Goal: Navigation & Orientation: Find specific page/section

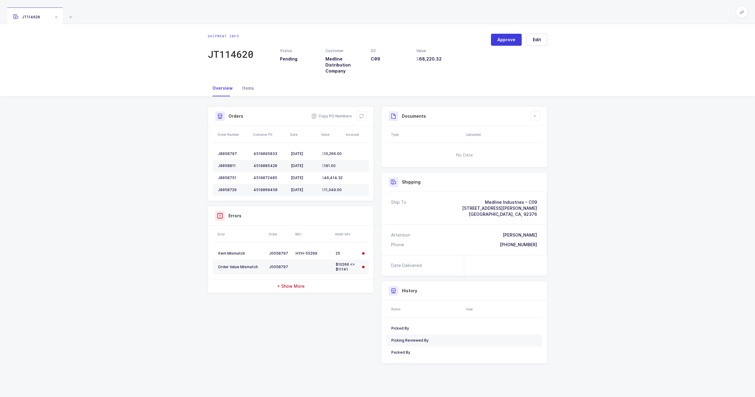
click at [243, 90] on div "Items" at bounding box center [247, 88] width 21 height 16
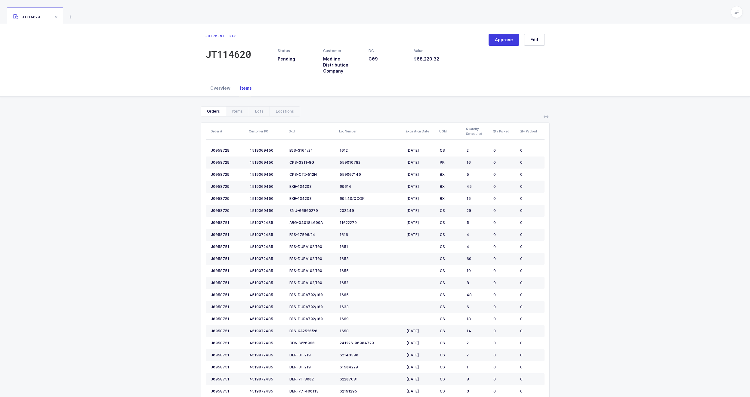
click at [222, 89] on div "Overview" at bounding box center [221, 88] width 30 height 16
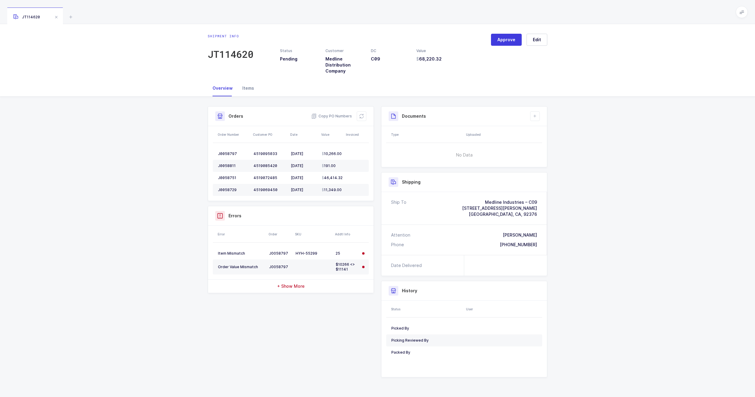
click at [252, 87] on div "Items" at bounding box center [247, 88] width 21 height 16
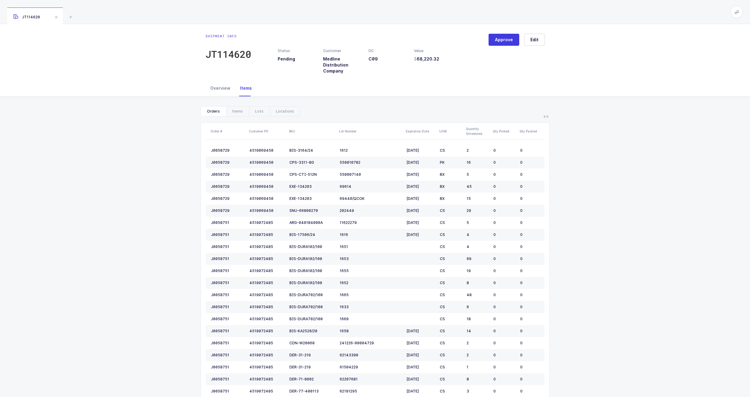
click at [224, 90] on div "Overview" at bounding box center [221, 88] width 30 height 16
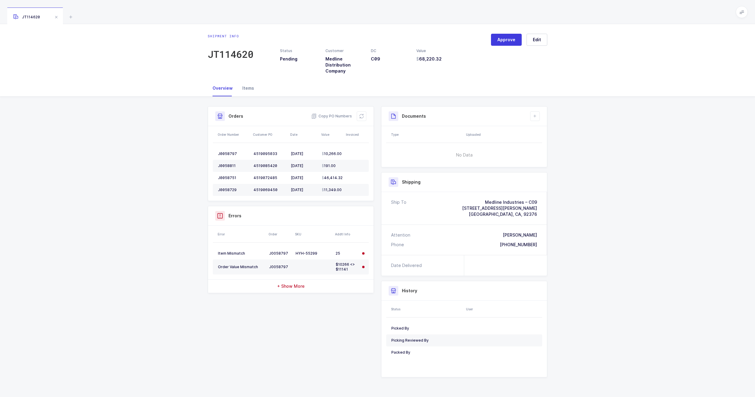
click at [245, 91] on div "Items" at bounding box center [247, 88] width 21 height 16
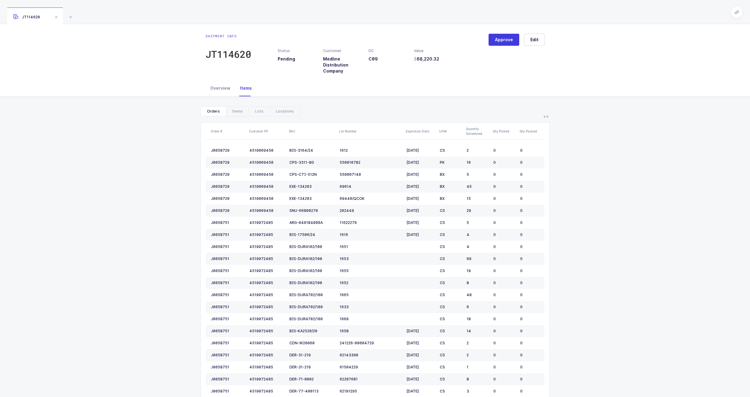
click at [221, 94] on div "Overview" at bounding box center [221, 88] width 30 height 16
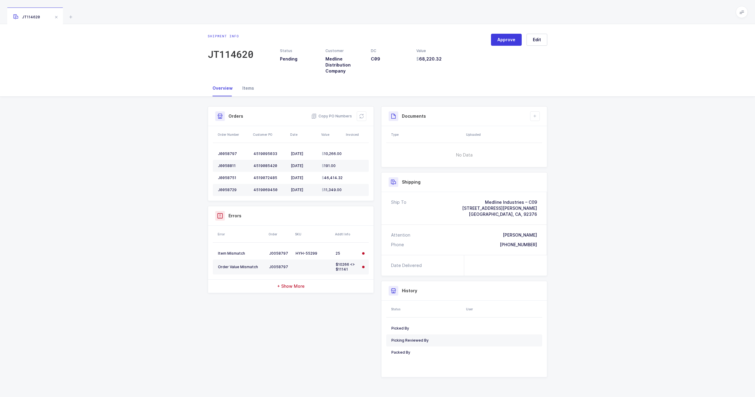
click at [250, 90] on div "Items" at bounding box center [247, 88] width 21 height 16
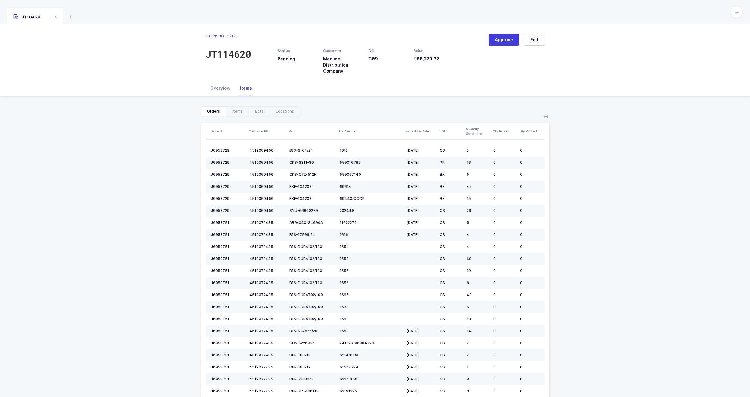
click at [214, 93] on div "Overview" at bounding box center [221, 88] width 30 height 16
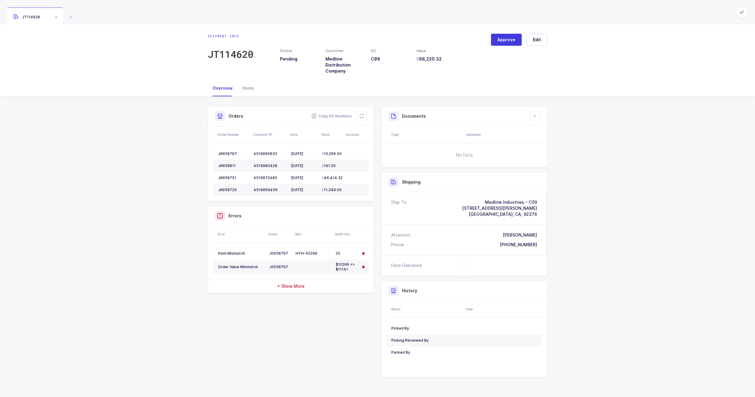
click at [235, 92] on div "Overview" at bounding box center [223, 88] width 30 height 16
drag, startPoint x: 242, startPoint y: 92, endPoint x: 237, endPoint y: 92, distance: 5.7
click at [241, 92] on div "Items" at bounding box center [247, 88] width 21 height 16
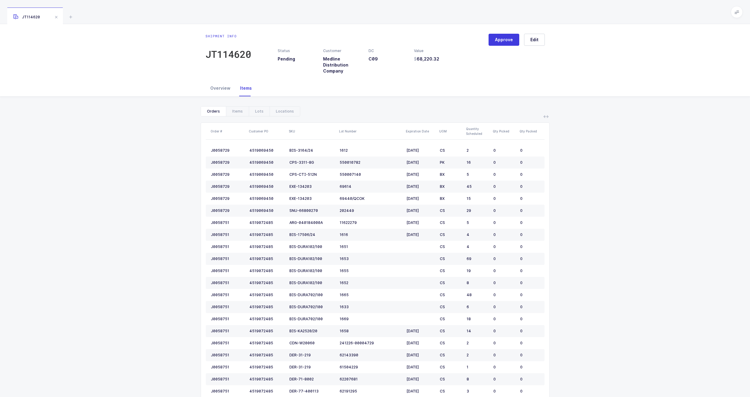
click at [225, 93] on div "Overview" at bounding box center [221, 88] width 30 height 16
